Goal: Transaction & Acquisition: Purchase product/service

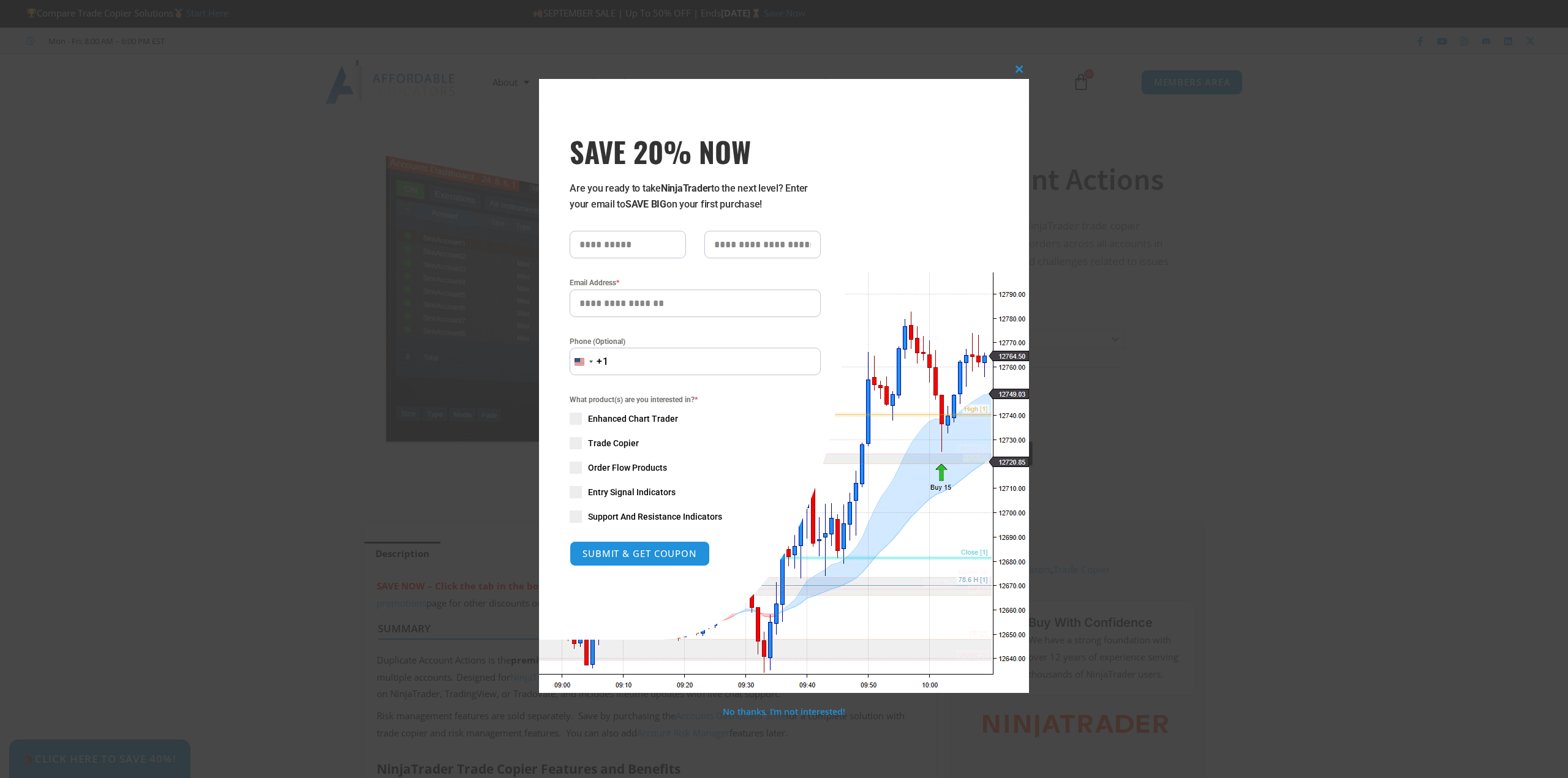
click at [1341, 118] on div "Close this module SAVE 20% NOW Are you ready to take NinjaTrader to the next le…" at bounding box center [784, 389] width 1568 height 778
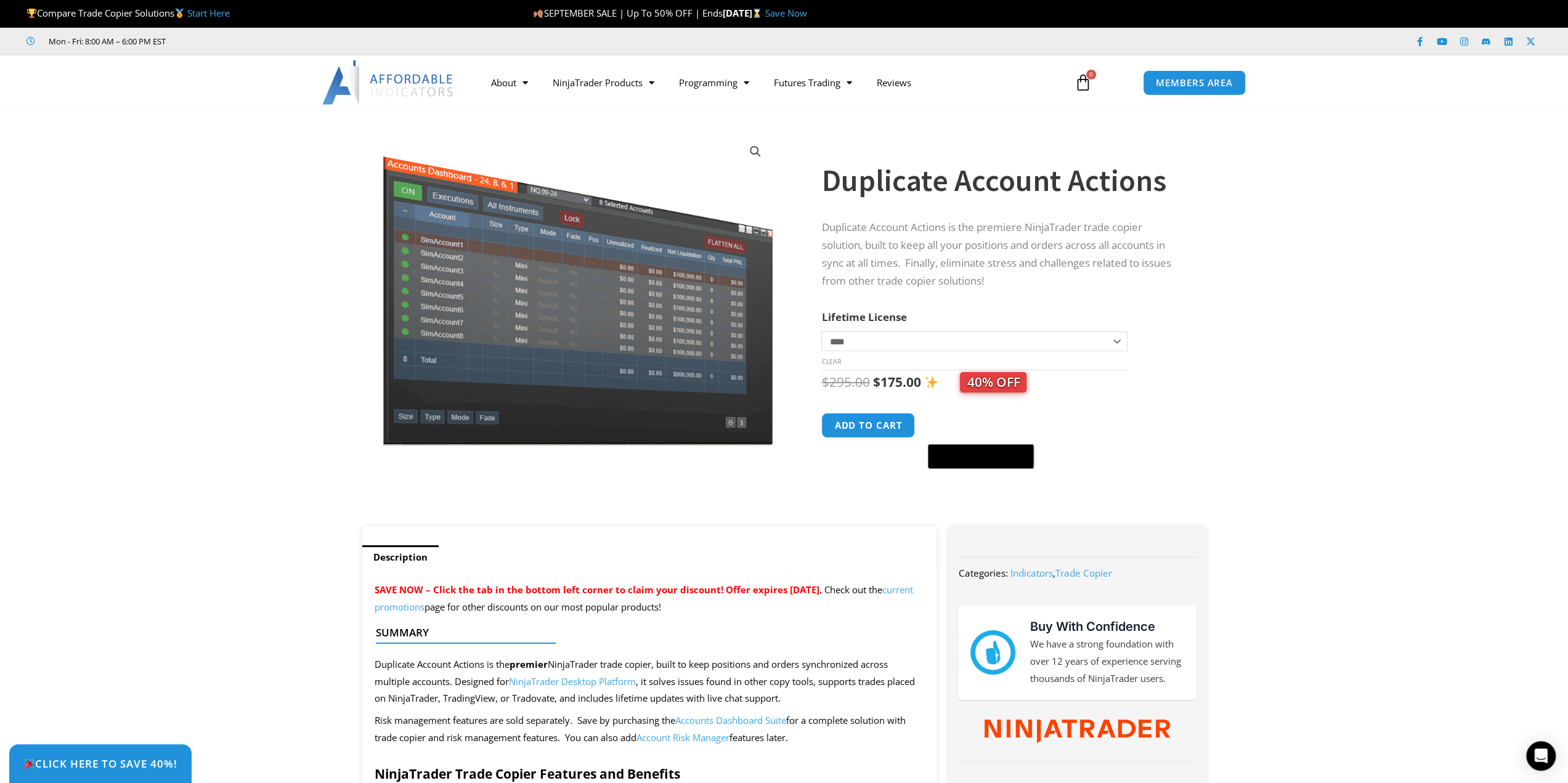
click at [1343, 310] on section "**********" at bounding box center [784, 324] width 1568 height 404
